Goal: Information Seeking & Learning: Learn about a topic

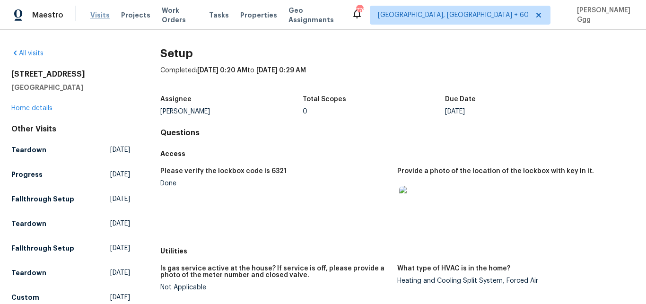
click at [94, 17] on span "Visits" at bounding box center [99, 14] width 19 height 9
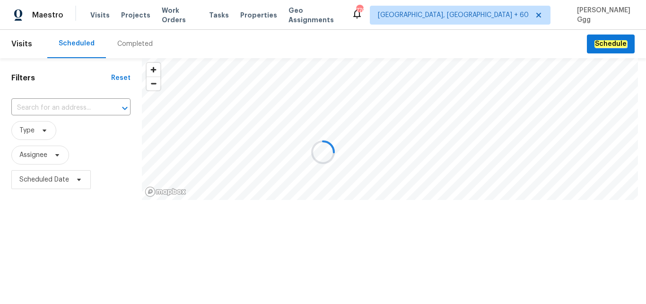
click at [125, 44] on div at bounding box center [323, 152] width 646 height 304
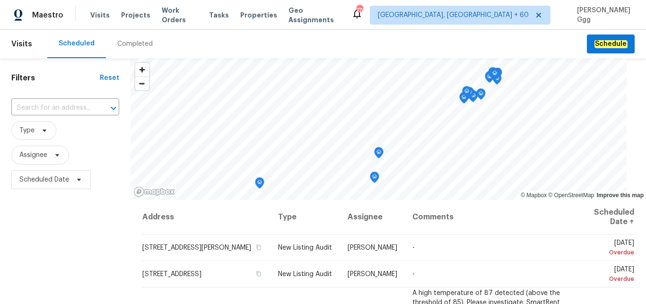
click at [127, 43] on div "Completed" at bounding box center [134, 43] width 35 height 9
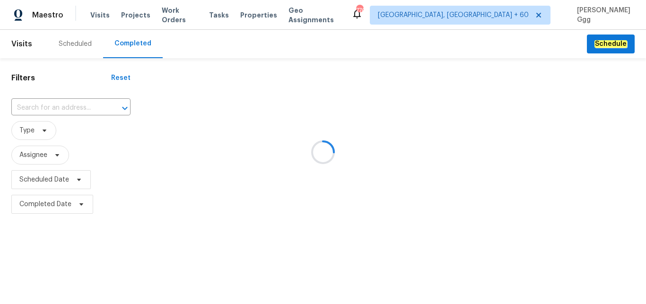
click at [36, 105] on div at bounding box center [323, 152] width 646 height 304
click at [28, 104] on div at bounding box center [323, 152] width 646 height 304
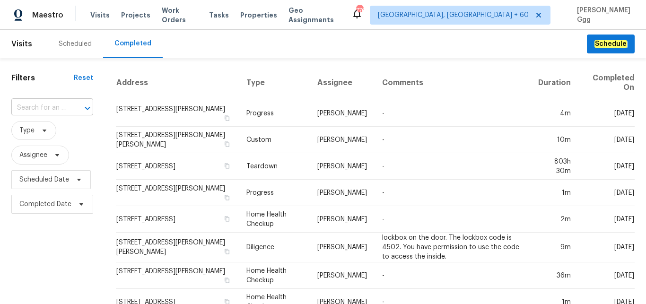
click at [28, 102] on input "text" at bounding box center [38, 108] width 55 height 15
paste input "[STREET_ADDRESS]"
type input "[STREET_ADDRESS]"
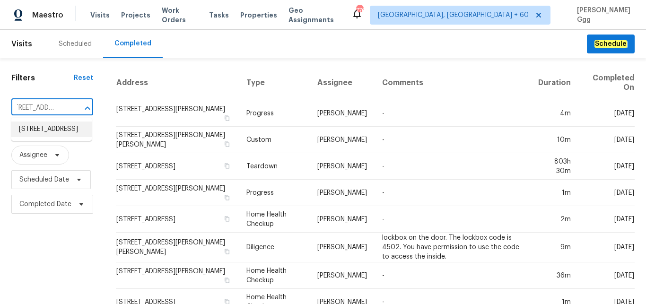
click at [43, 128] on li "[STREET_ADDRESS]" at bounding box center [51, 130] width 80 height 16
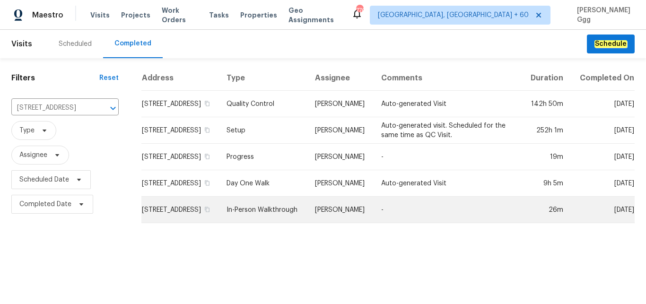
click at [253, 223] on td "In-Person Walkthrough" at bounding box center [263, 210] width 88 height 26
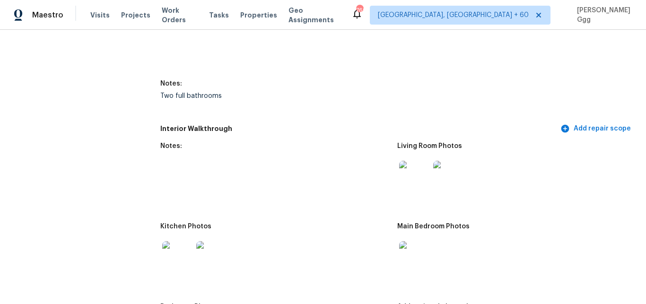
scroll to position [1152, 0]
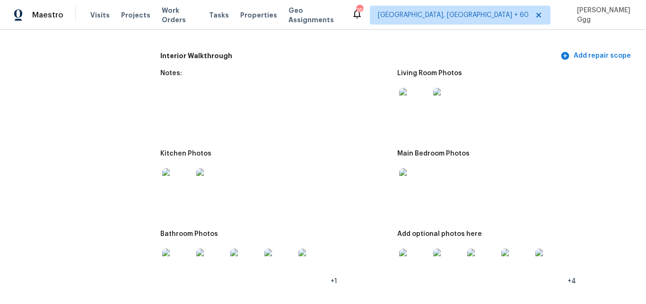
click at [417, 118] on div at bounding box center [414, 103] width 34 height 42
click at [417, 112] on img at bounding box center [414, 103] width 30 height 30
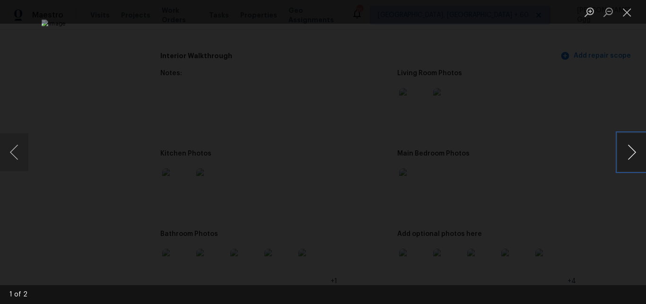
click at [637, 151] on button "Next image" at bounding box center [632, 152] width 28 height 38
click at [18, 160] on button "Previous image" at bounding box center [14, 152] width 28 height 38
click at [624, 17] on button "Close lightbox" at bounding box center [627, 12] width 19 height 17
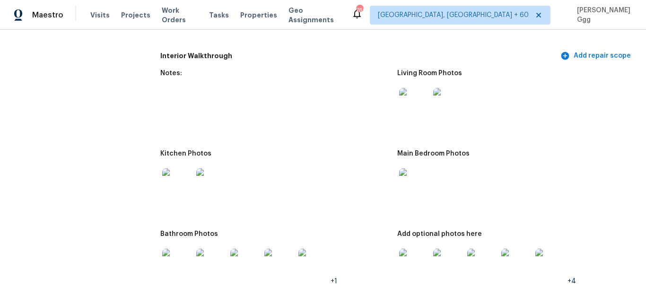
click at [414, 187] on img at bounding box center [414, 183] width 30 height 30
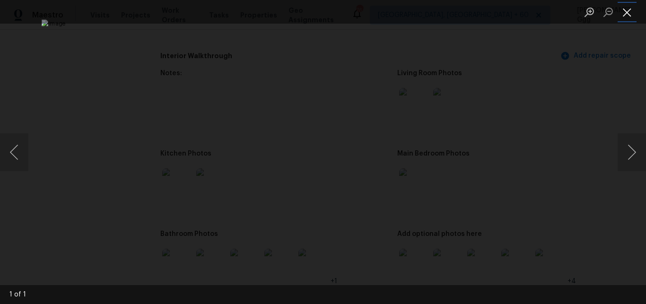
click at [628, 7] on button "Close lightbox" at bounding box center [627, 12] width 19 height 17
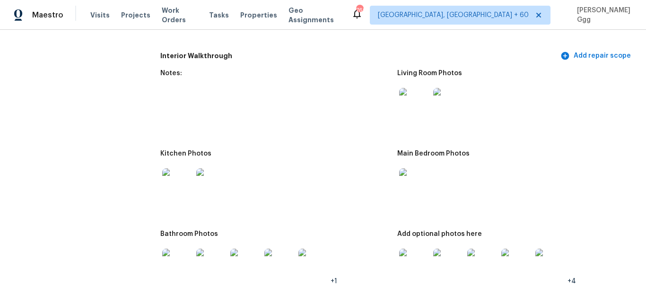
scroll to position [1192, 0]
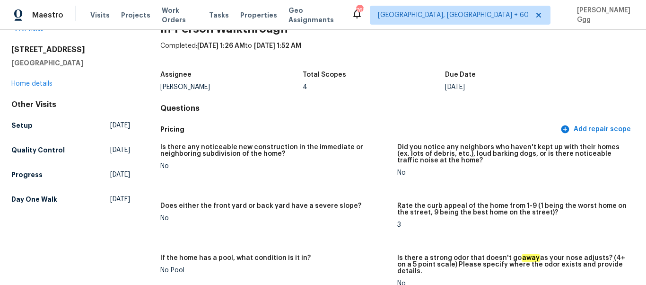
scroll to position [1152, 0]
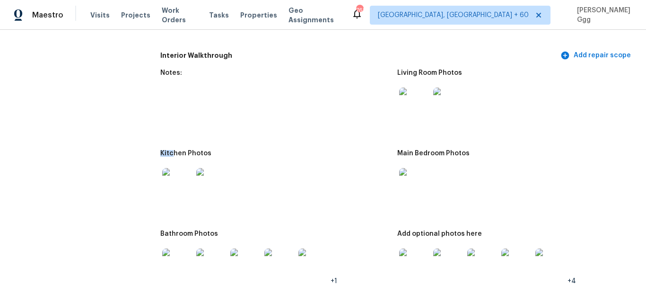
click at [176, 171] on img at bounding box center [177, 183] width 30 height 30
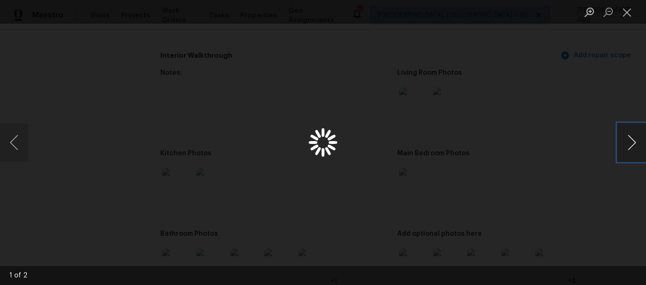
click at [631, 147] on button "Next image" at bounding box center [632, 142] width 28 height 38
click at [14, 147] on button "Previous image" at bounding box center [14, 142] width 28 height 38
click at [631, 139] on button "Next image" at bounding box center [632, 142] width 28 height 38
click at [626, 15] on button "Close lightbox" at bounding box center [627, 12] width 19 height 17
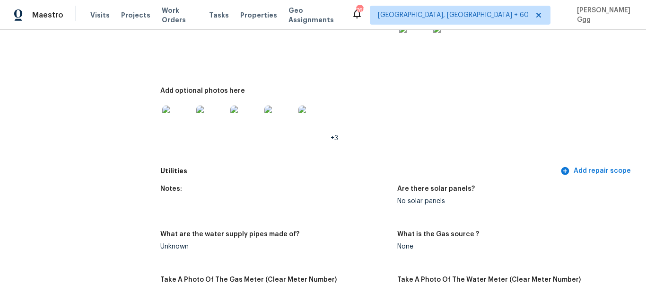
scroll to position [398, 0]
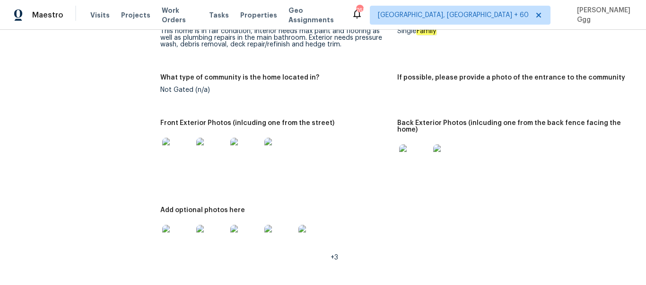
click at [424, 153] on img at bounding box center [414, 159] width 30 height 30
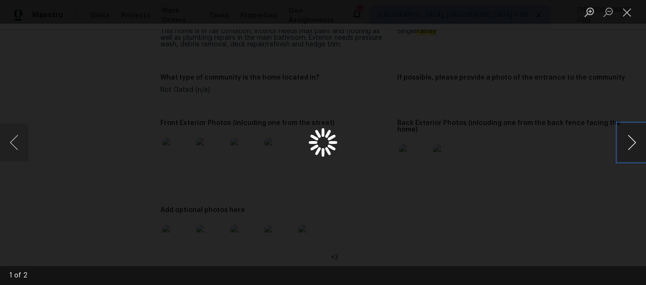
click at [635, 141] on button "Next image" at bounding box center [632, 142] width 28 height 38
click at [633, 17] on button "Close lightbox" at bounding box center [627, 12] width 19 height 17
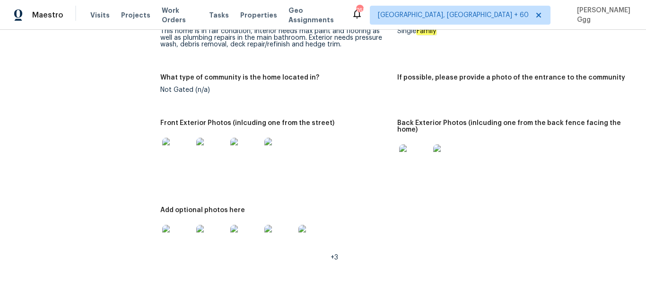
click at [404, 151] on img at bounding box center [414, 159] width 30 height 30
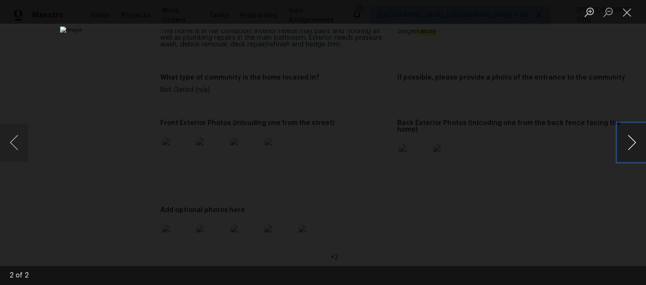
click at [633, 143] on button "Next image" at bounding box center [632, 142] width 28 height 38
click at [626, 11] on button "Close lightbox" at bounding box center [627, 12] width 19 height 17
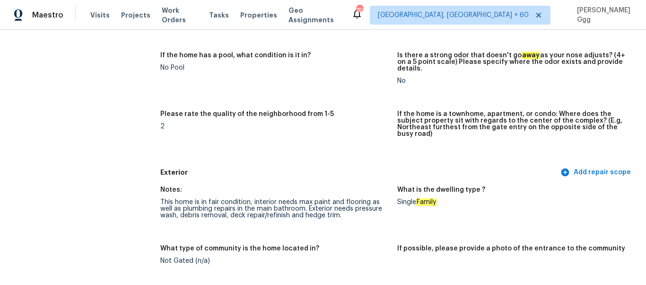
scroll to position [199, 0]
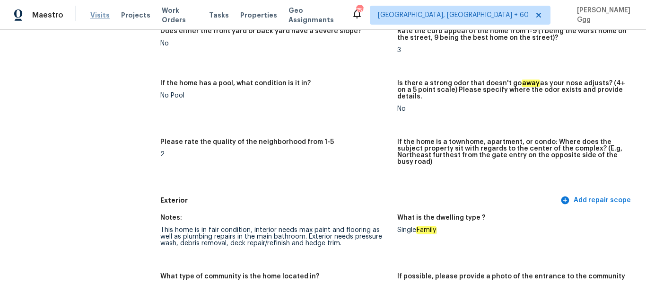
click at [103, 17] on span "Visits" at bounding box center [99, 14] width 19 height 9
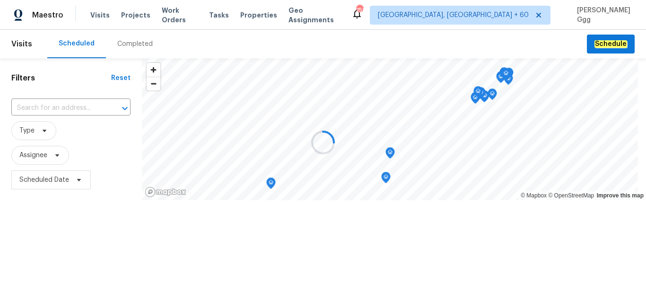
click at [135, 49] on div at bounding box center [323, 142] width 646 height 285
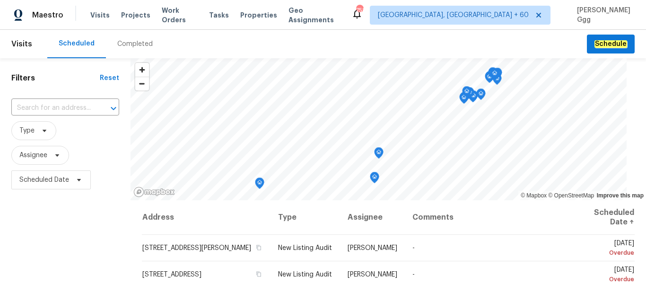
click at [136, 44] on div "Completed" at bounding box center [134, 43] width 35 height 9
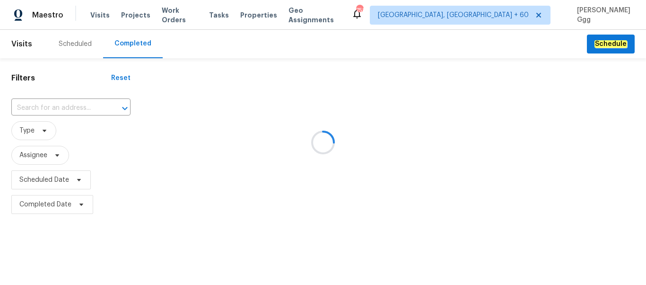
click at [60, 106] on div at bounding box center [323, 142] width 646 height 285
click at [48, 108] on div at bounding box center [323, 142] width 646 height 285
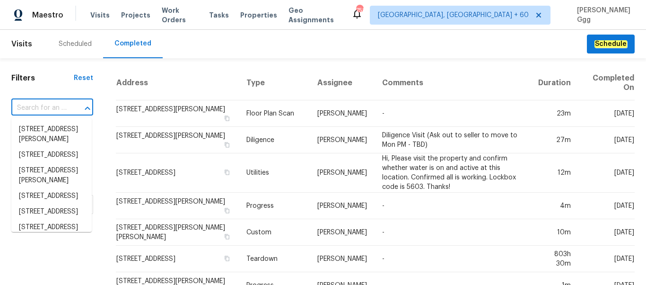
paste input "[STREET_ADDRESS]"
type input "[STREET_ADDRESS]"
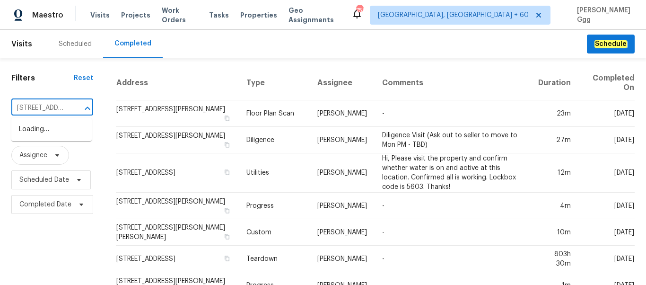
scroll to position [0, 80]
click at [40, 132] on li "[STREET_ADDRESS]" at bounding box center [51, 130] width 80 height 16
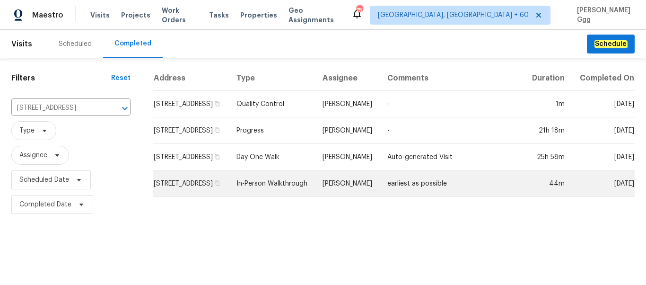
click at [274, 183] on td "In-Person Walkthrough" at bounding box center [272, 183] width 86 height 26
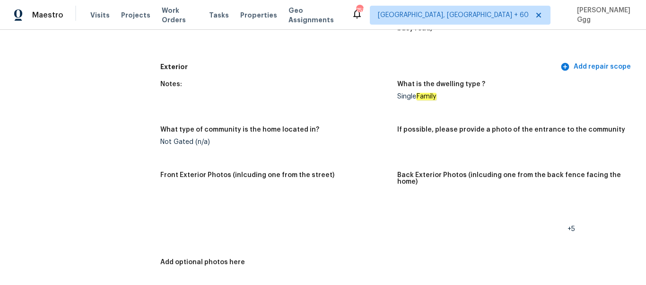
scroll to position [358, 0]
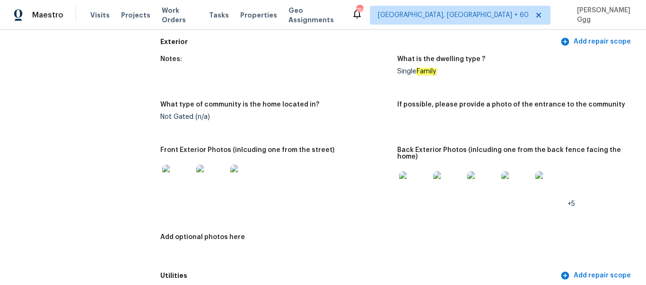
click at [175, 181] on img at bounding box center [177, 180] width 30 height 30
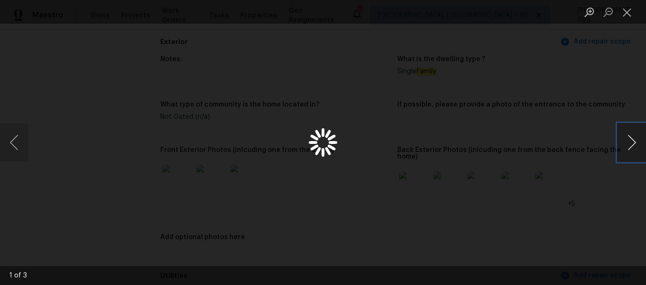
click at [625, 144] on button "Next image" at bounding box center [632, 142] width 28 height 38
click at [632, 13] on button "Close lightbox" at bounding box center [627, 12] width 19 height 17
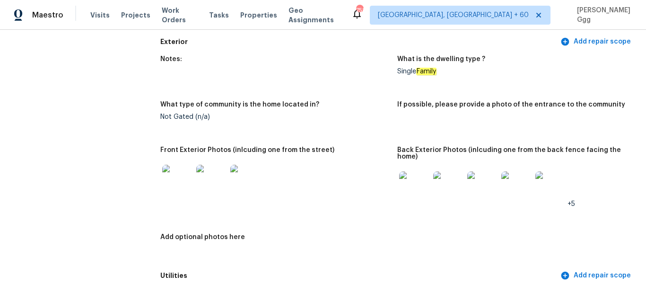
click at [182, 171] on img at bounding box center [177, 180] width 30 height 30
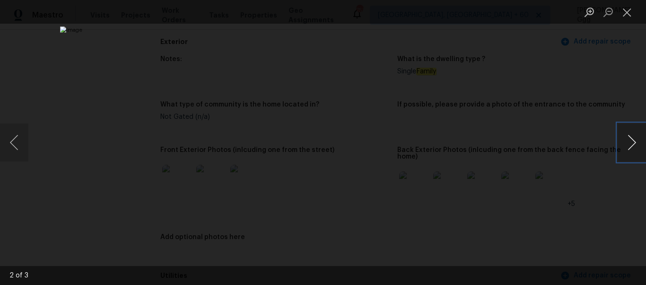
click at [645, 140] on button "Next image" at bounding box center [632, 142] width 28 height 38
click at [638, 141] on button "Next image" at bounding box center [632, 142] width 28 height 38
click at [637, 142] on button "Next image" at bounding box center [632, 142] width 28 height 38
click at [623, 16] on button "Close lightbox" at bounding box center [627, 12] width 19 height 17
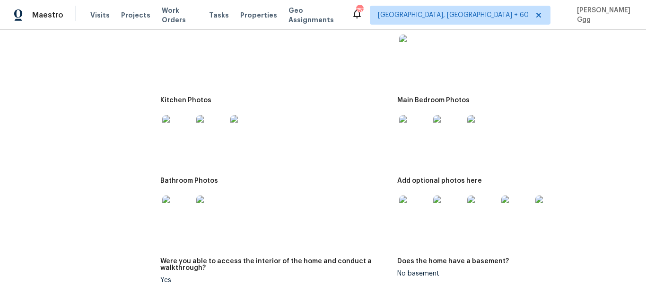
scroll to position [1231, 0]
click at [396, 25] on div "Maestro Visits Projects Work Orders Tasks Properties Geo Assignments 757 [GEOGR…" at bounding box center [323, 15] width 646 height 30
click at [410, 57] on img at bounding box center [414, 49] width 30 height 30
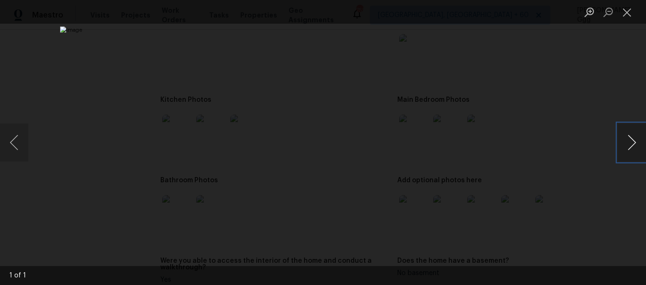
click at [632, 144] on button "Next image" at bounding box center [632, 142] width 28 height 38
click at [634, 142] on button "Next image" at bounding box center [632, 142] width 28 height 38
click at [627, 17] on button "Close lightbox" at bounding box center [627, 12] width 19 height 17
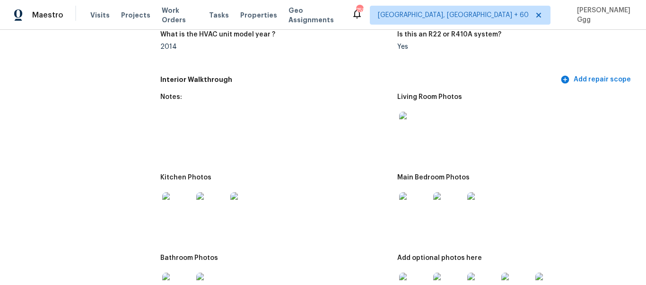
scroll to position [1152, 0]
